Goal: Information Seeking & Learning: Learn about a topic

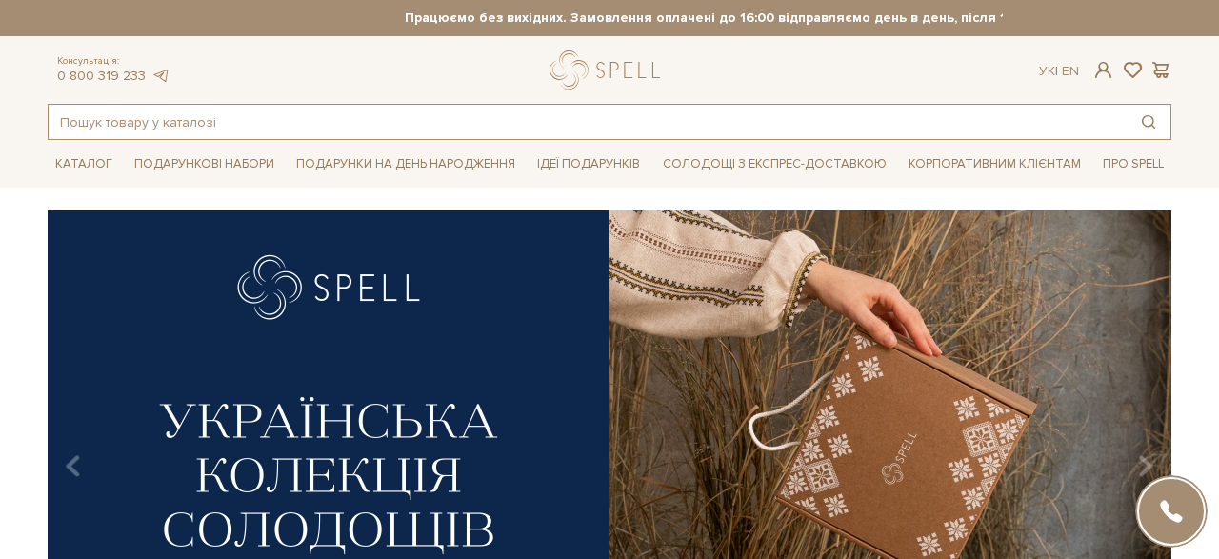
click at [435, 130] on input "text" at bounding box center [588, 122] width 1078 height 34
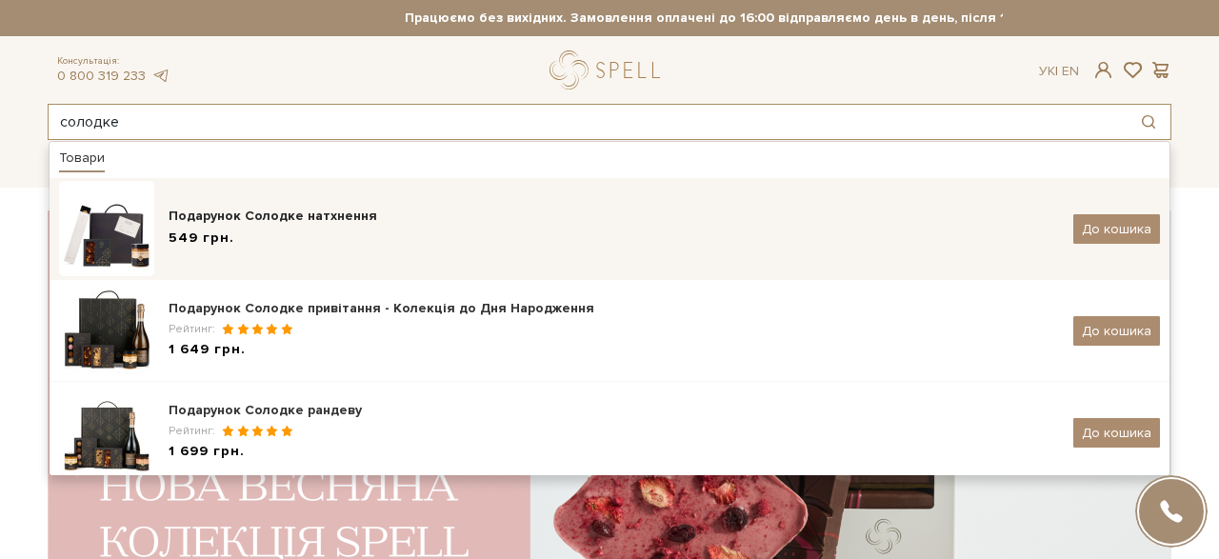
type input "солодке"
click at [145, 225] on img at bounding box center [106, 228] width 95 height 95
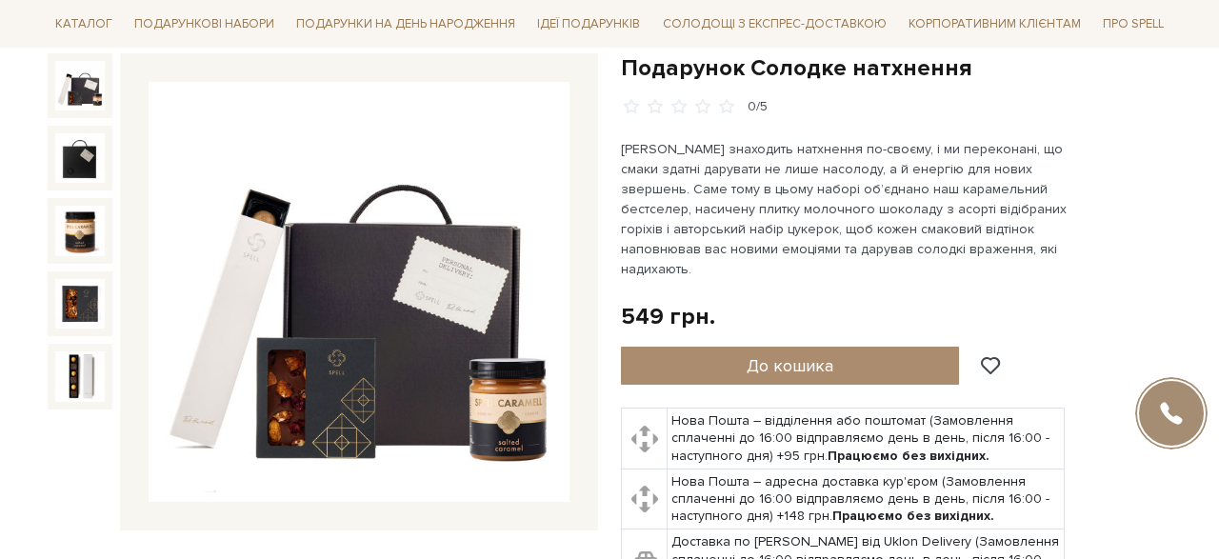
click at [395, 295] on img at bounding box center [359, 292] width 421 height 421
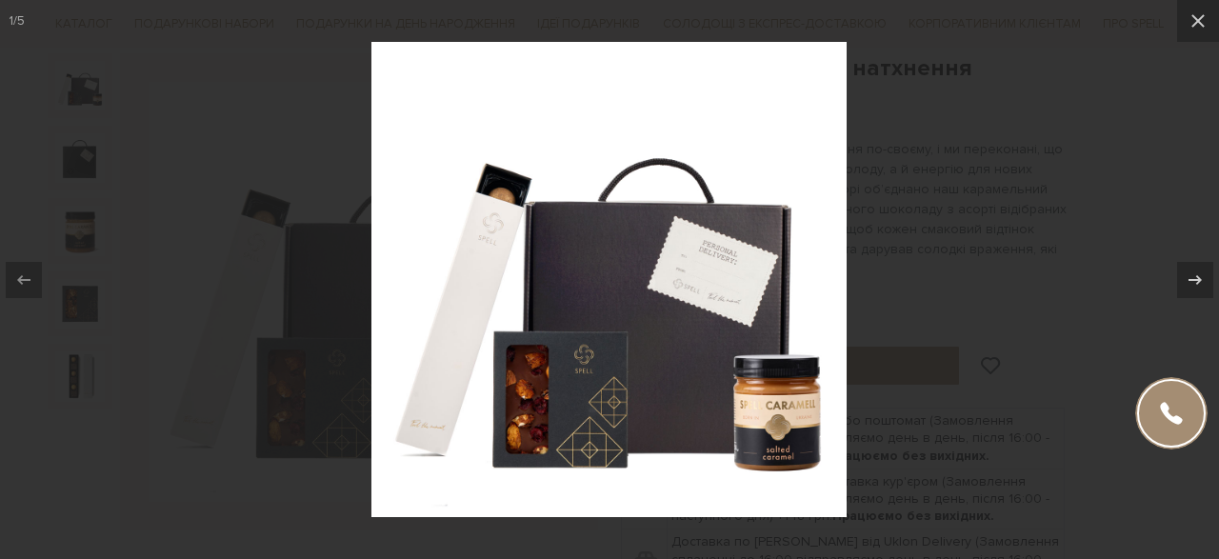
click at [332, 68] on div at bounding box center [609, 279] width 1219 height 559
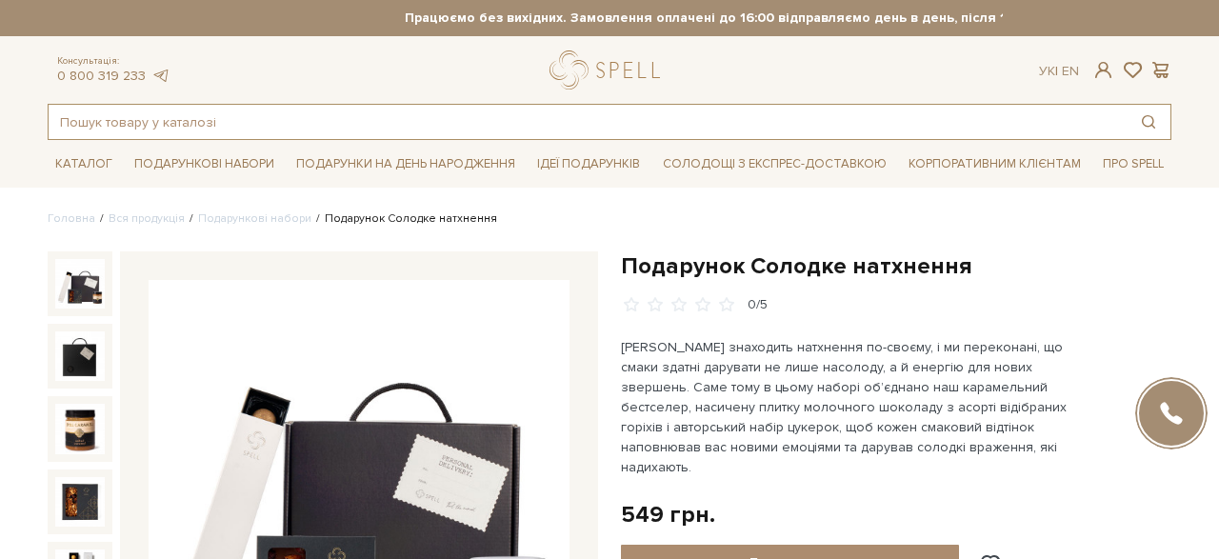
click at [365, 128] on input "text" at bounding box center [588, 122] width 1078 height 34
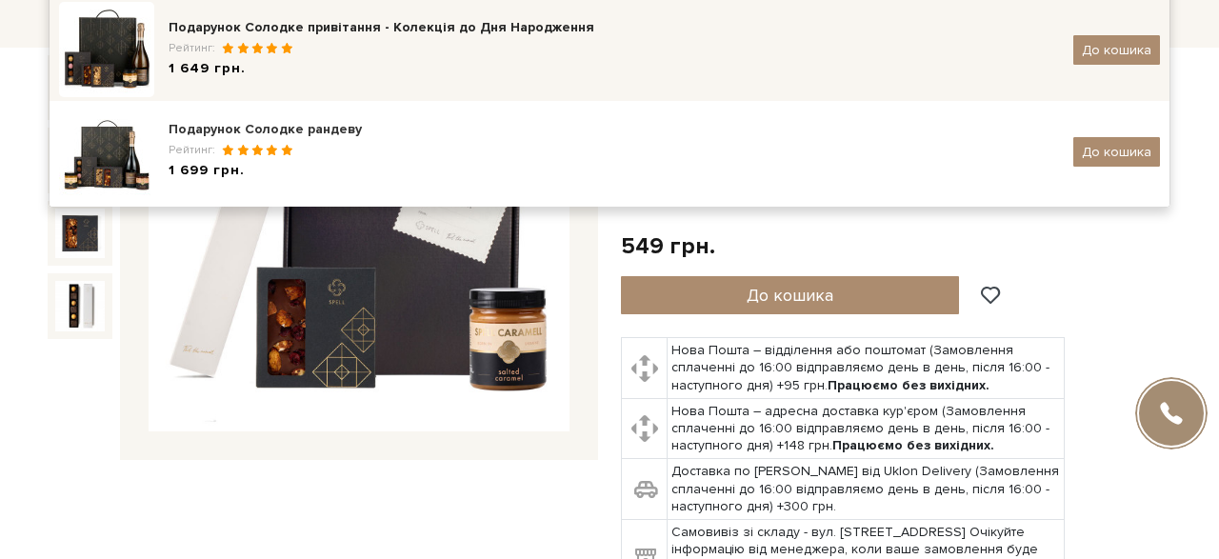
scroll to position [80, 0]
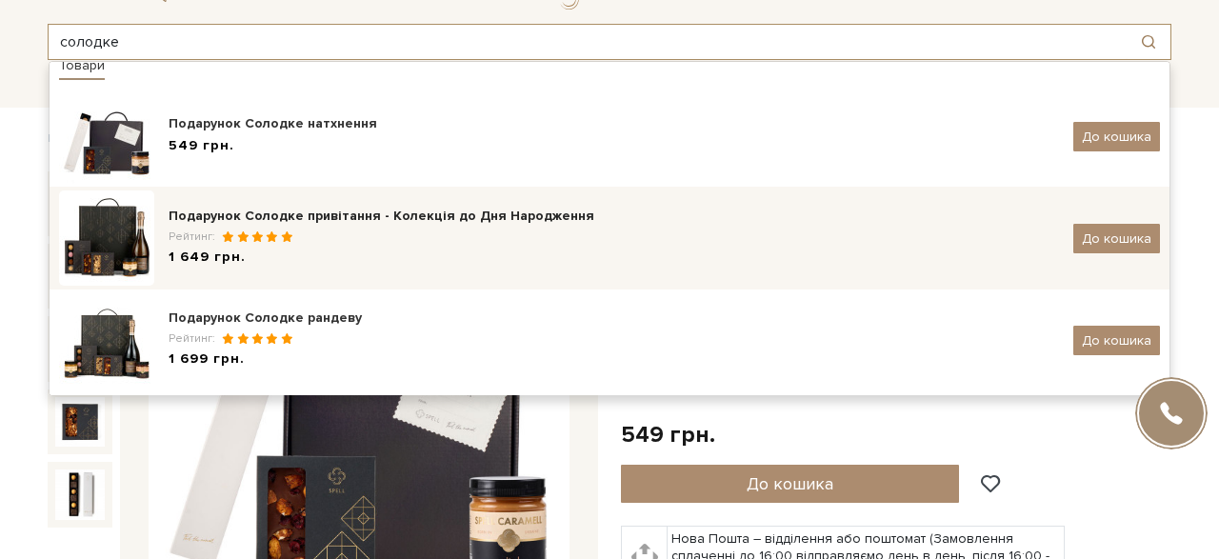
type input "солодке"
click at [404, 238] on div "Рейтинг:" at bounding box center [614, 237] width 890 height 16
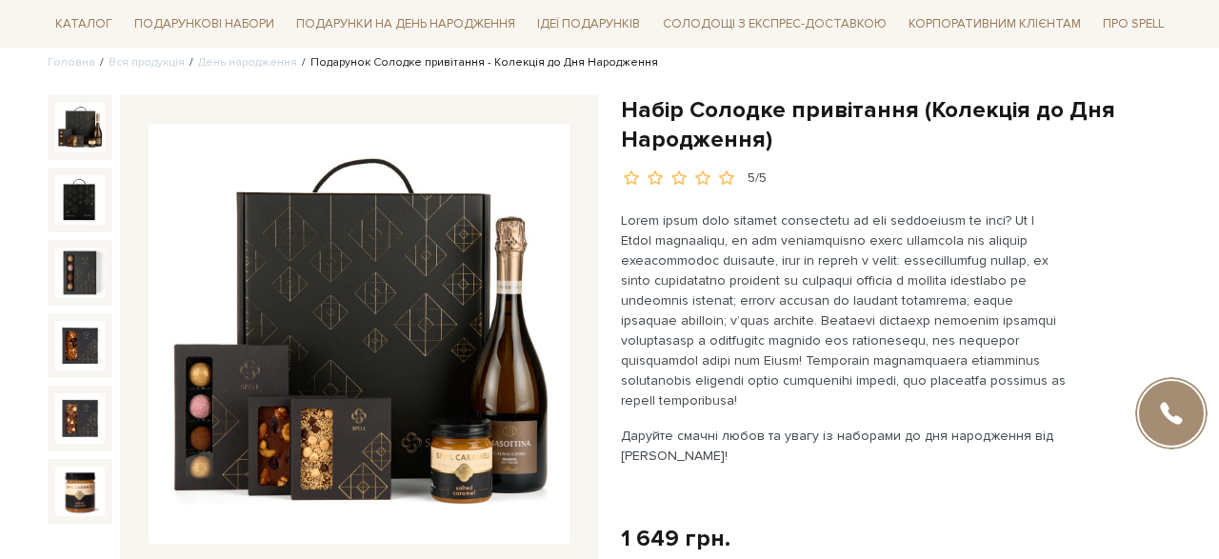
click at [463, 310] on img at bounding box center [359, 334] width 421 height 421
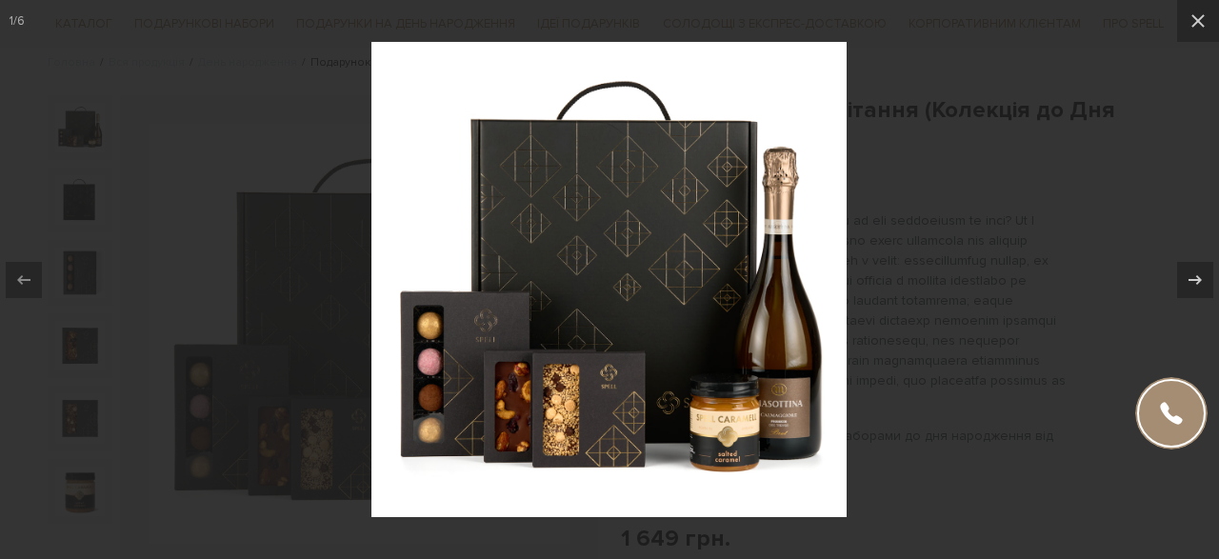
click at [315, 172] on div at bounding box center [609, 279] width 1219 height 559
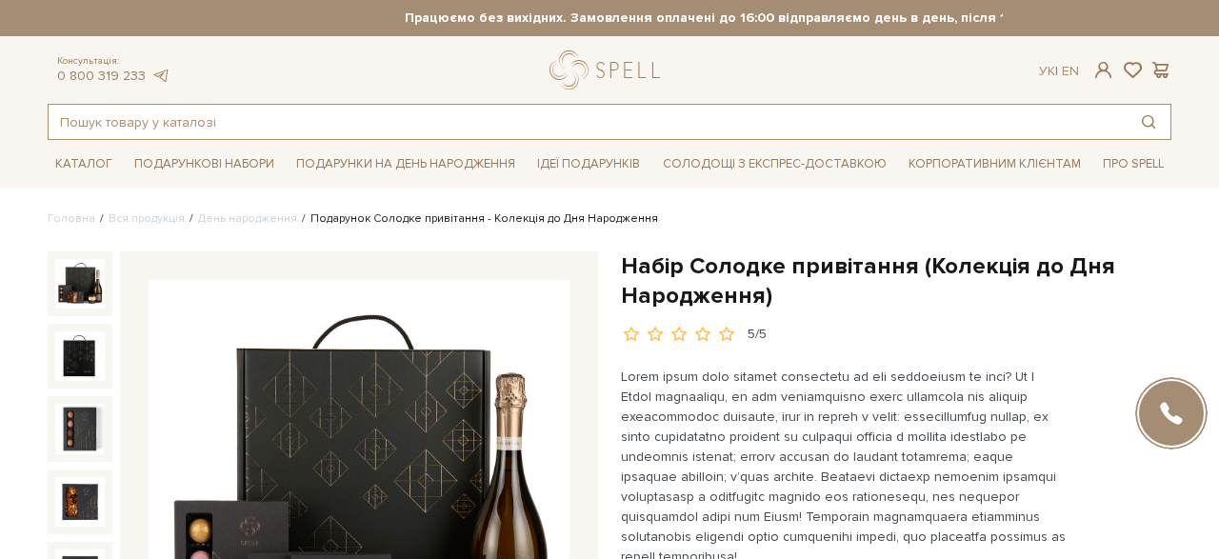
click at [262, 114] on input "text" at bounding box center [588, 122] width 1078 height 34
type input "сонце"
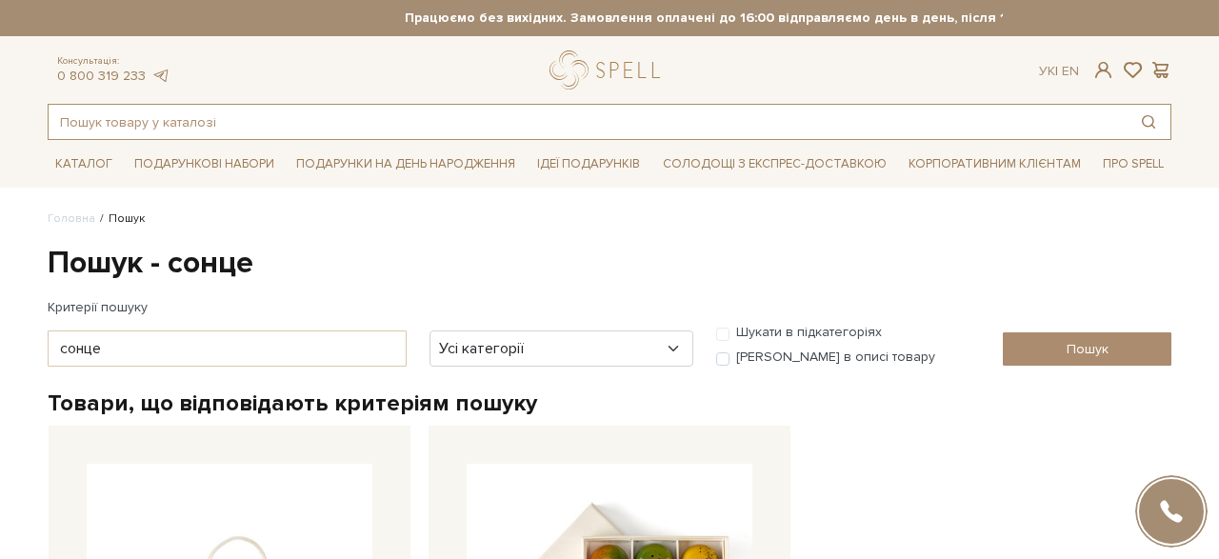
click at [251, 127] on input "text" at bounding box center [588, 122] width 1078 height 34
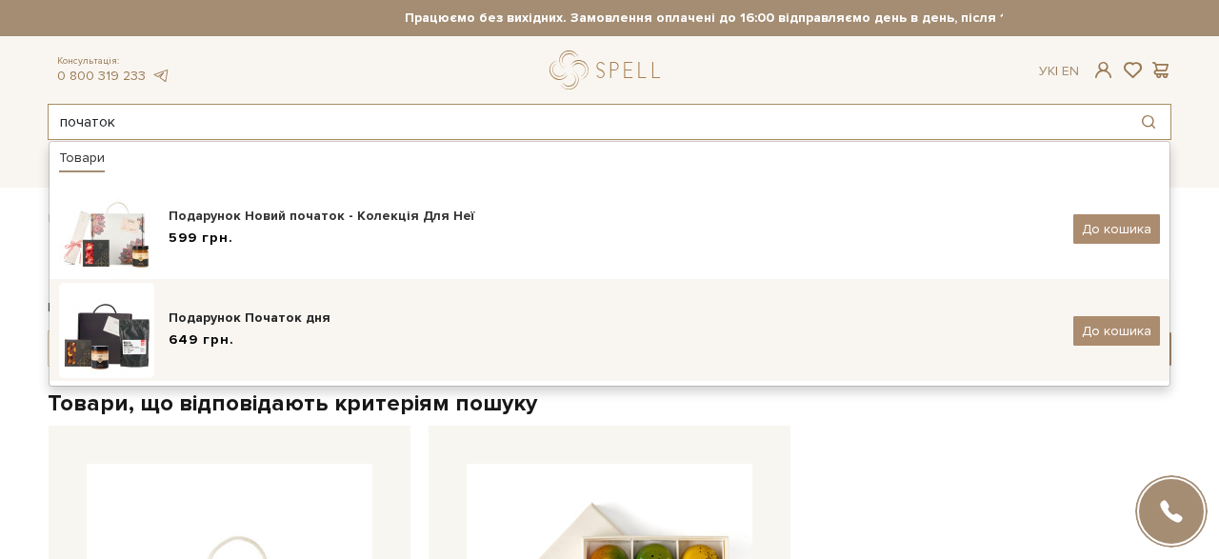
type input "початок"
click at [229, 329] on div "Подарунок Початок дня 649 грн." at bounding box center [614, 331] width 890 height 45
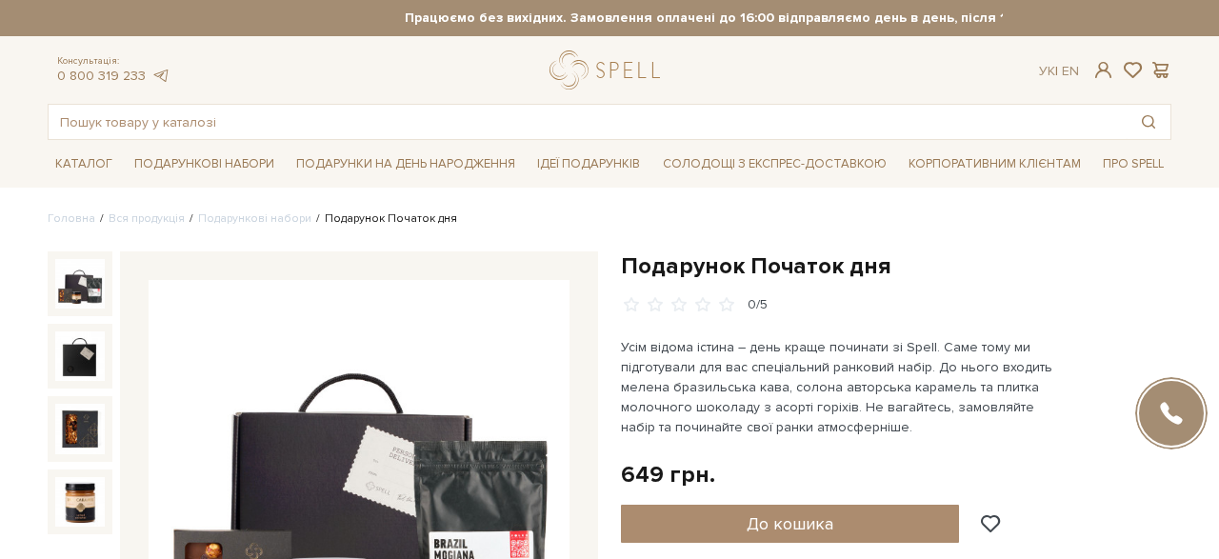
scroll to position [195, 0]
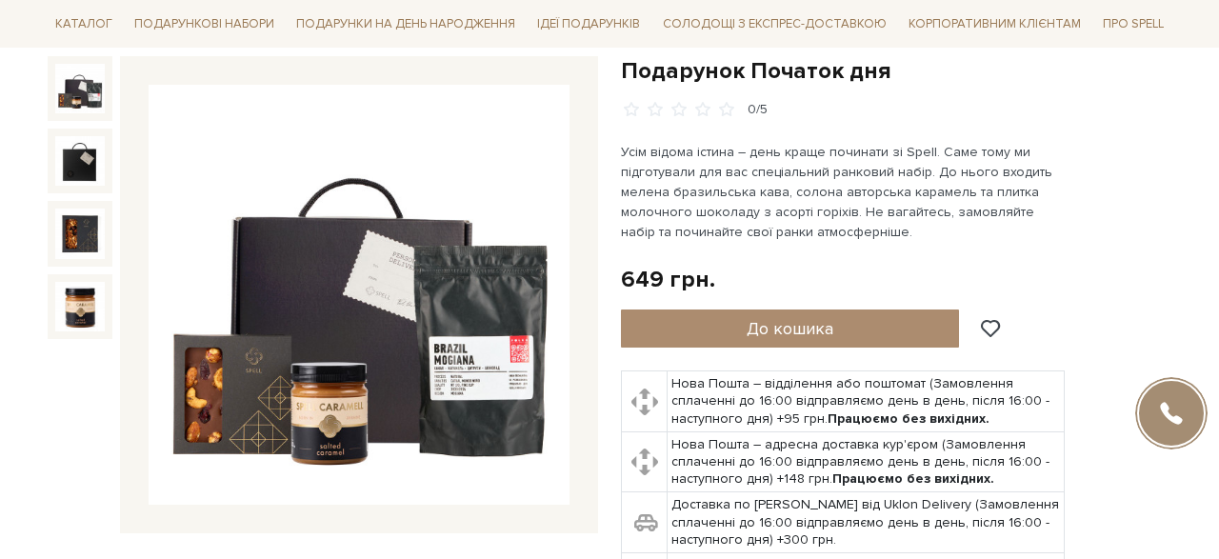
click at [427, 375] on img at bounding box center [359, 295] width 421 height 421
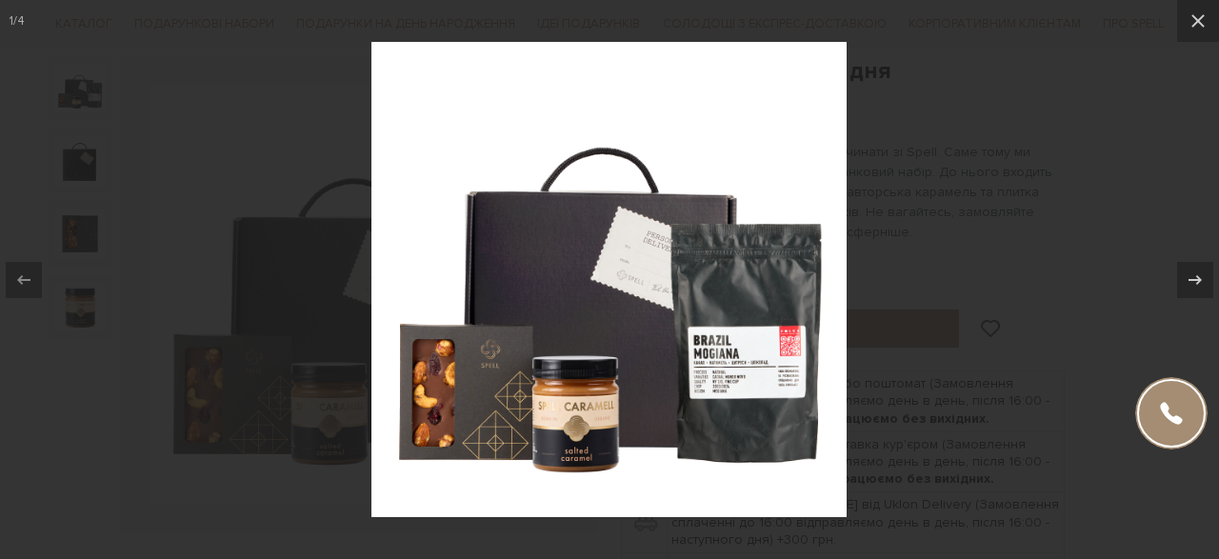
click at [929, 147] on div at bounding box center [609, 279] width 1219 height 559
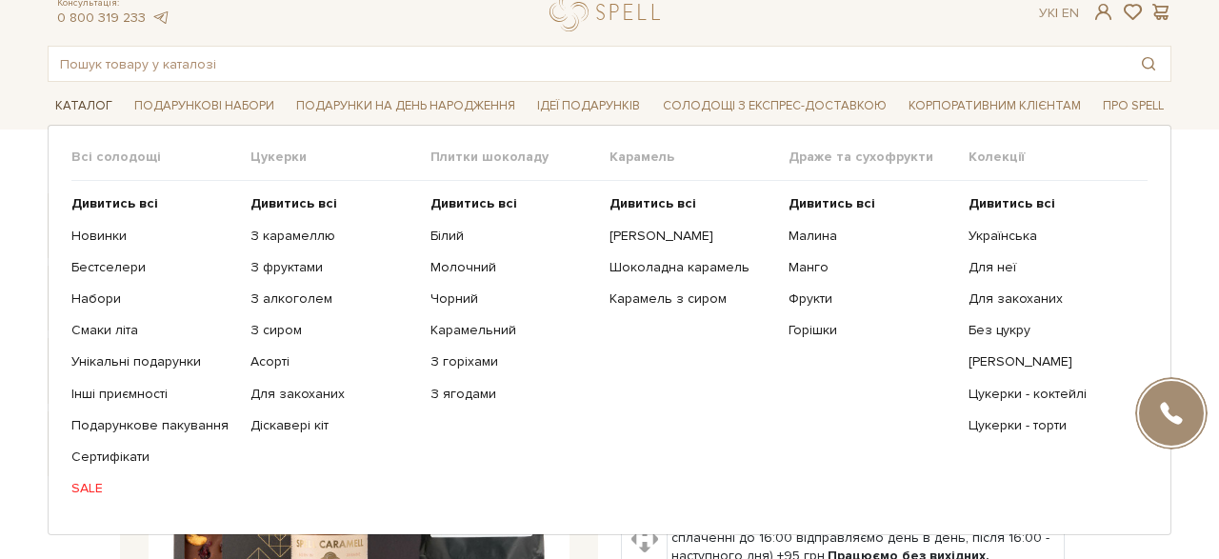
scroll to position [63, 0]
